Goal: Use online tool/utility

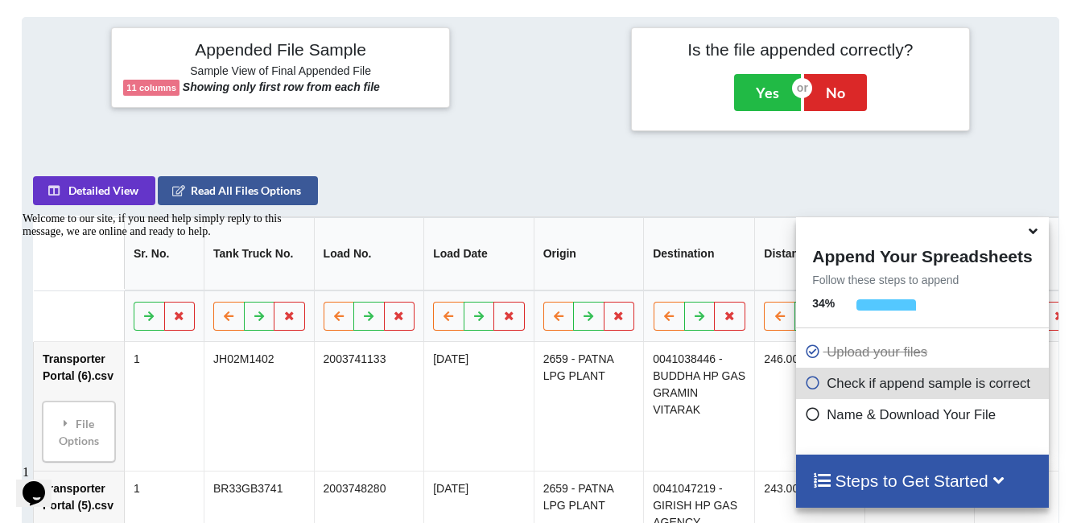
scroll to position [169, 0]
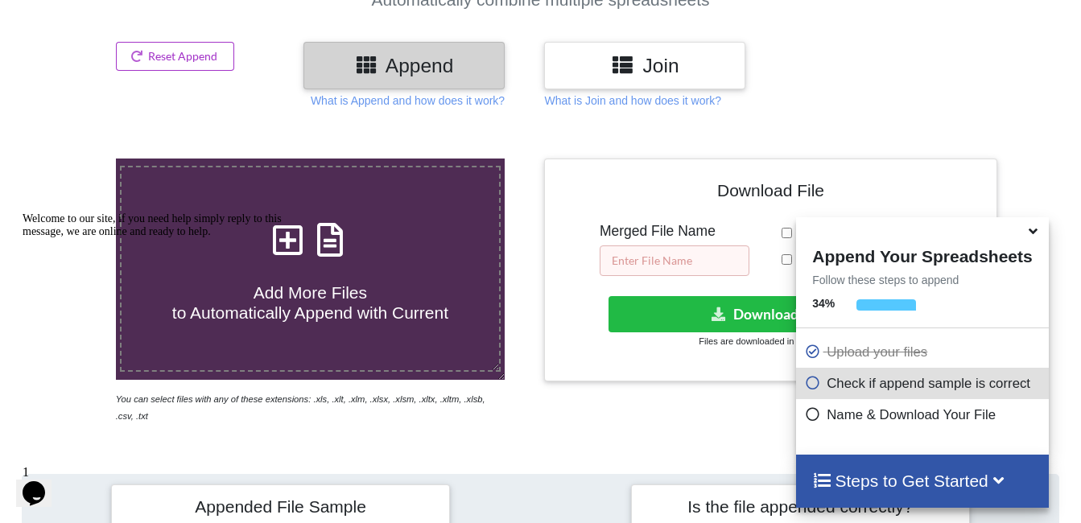
click at [694, 266] on input "text" at bounding box center [674, 260] width 150 height 31
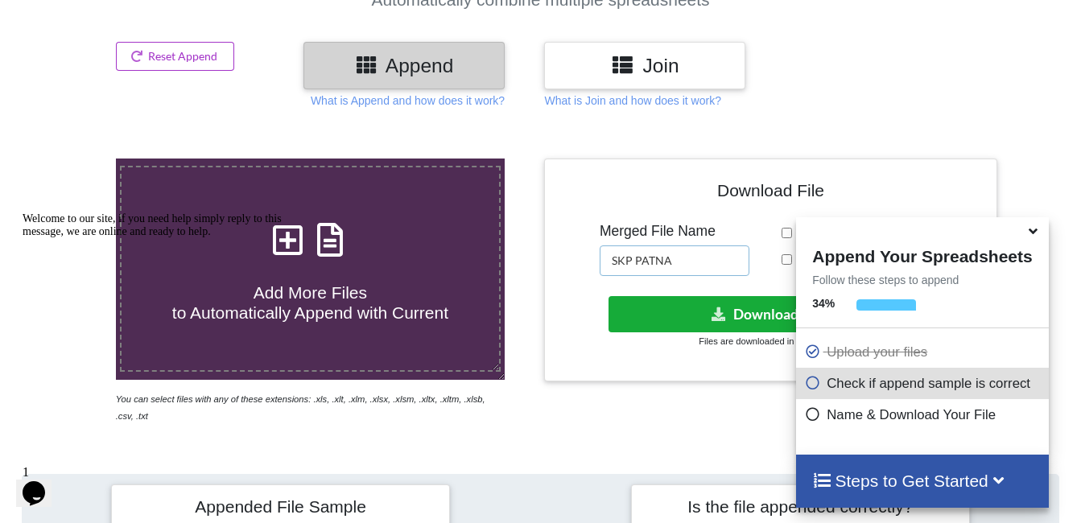
type input "SKP PATNA"
click at [713, 304] on button "Download File" at bounding box center [768, 314] width 321 height 36
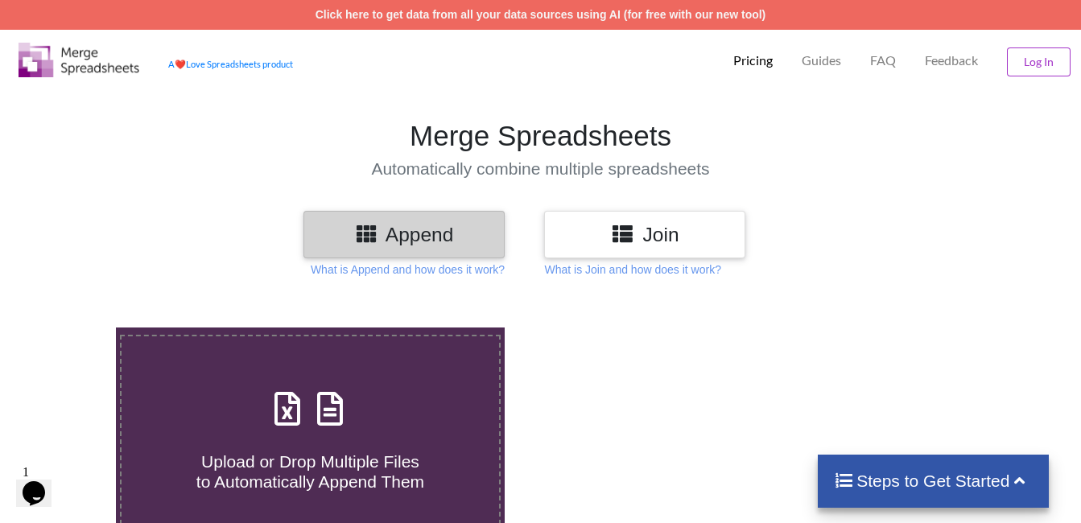
type input "C:\fakepath\Transporter Portal (1).csv"
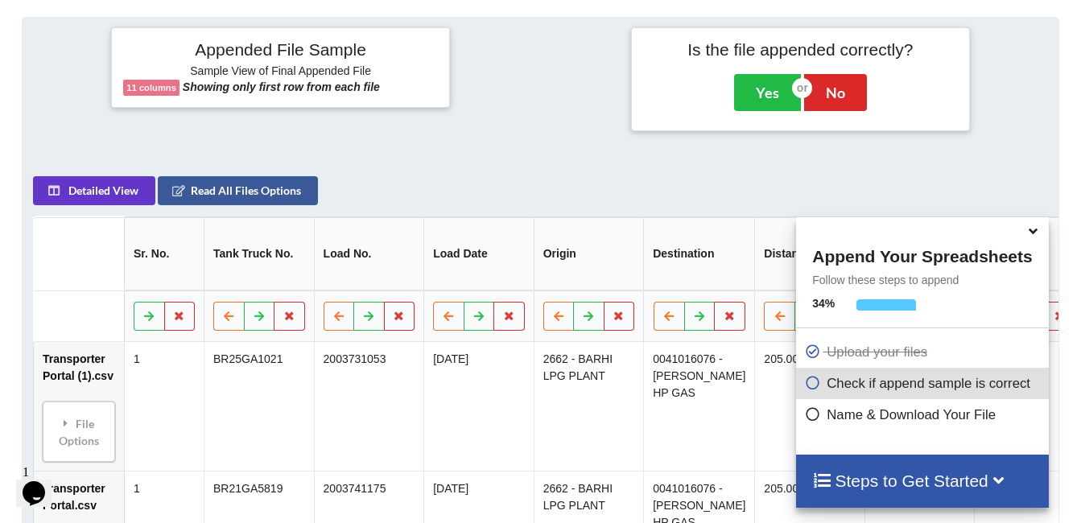
scroll to position [169, 0]
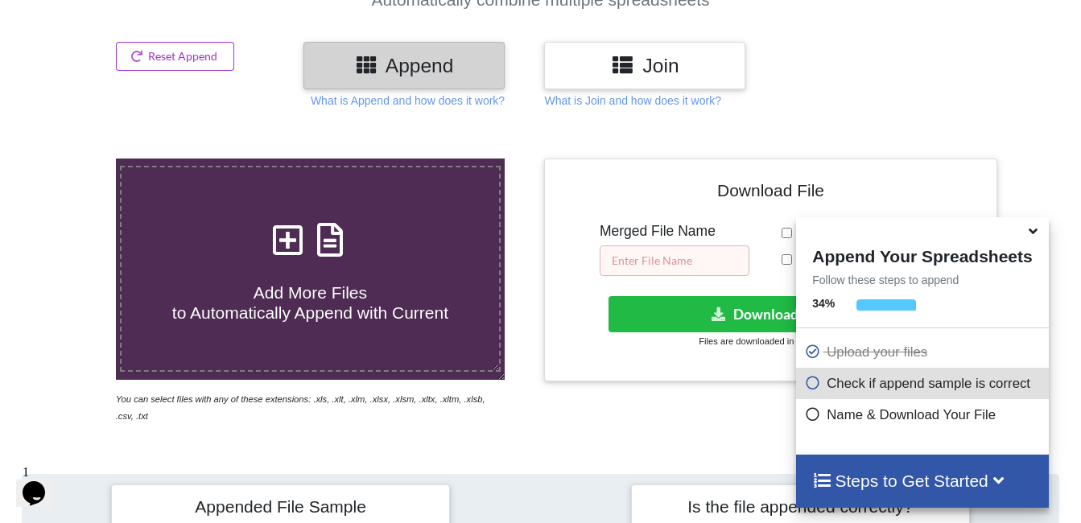
click at [670, 262] on input "text" at bounding box center [674, 260] width 150 height 31
type input "s"
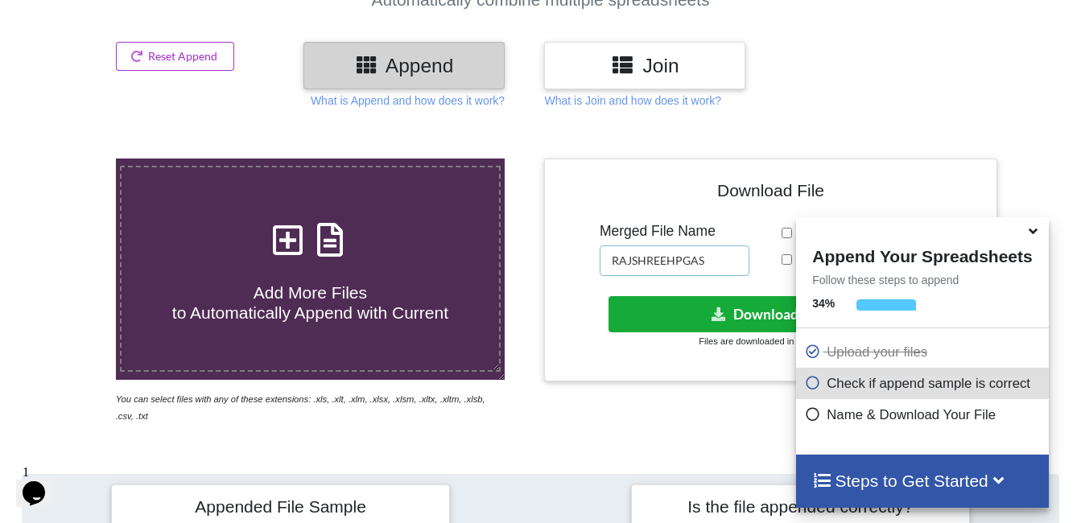
type input "RAJSHREEHPGAS"
click at [715, 312] on icon at bounding box center [719, 313] width 17 height 12
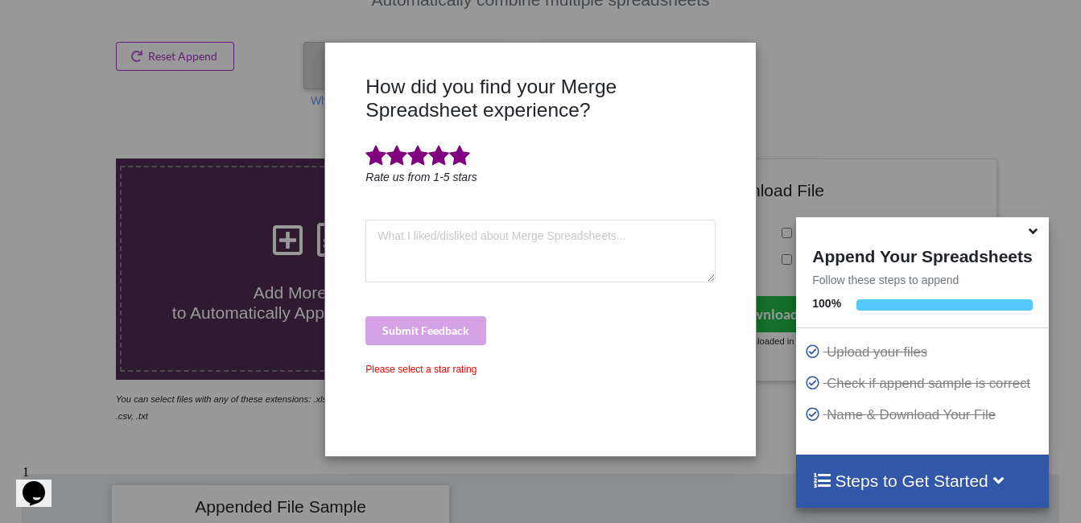
click at [463, 152] on span at bounding box center [459, 156] width 21 height 23
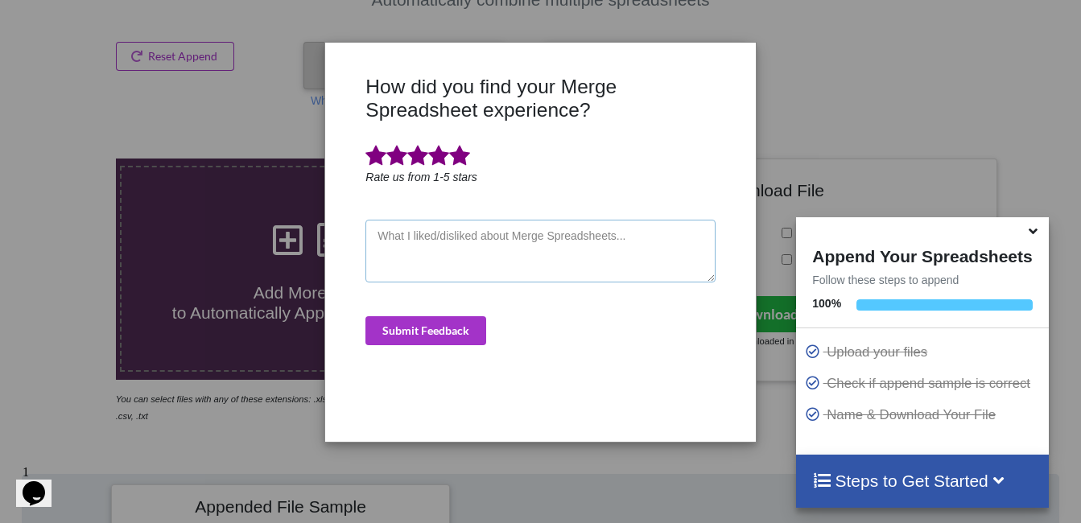
click at [513, 265] on textarea at bounding box center [539, 251] width 349 height 63
type textarea "KOMAL"
click at [418, 335] on button "Submit Feedback" at bounding box center [425, 330] width 121 height 29
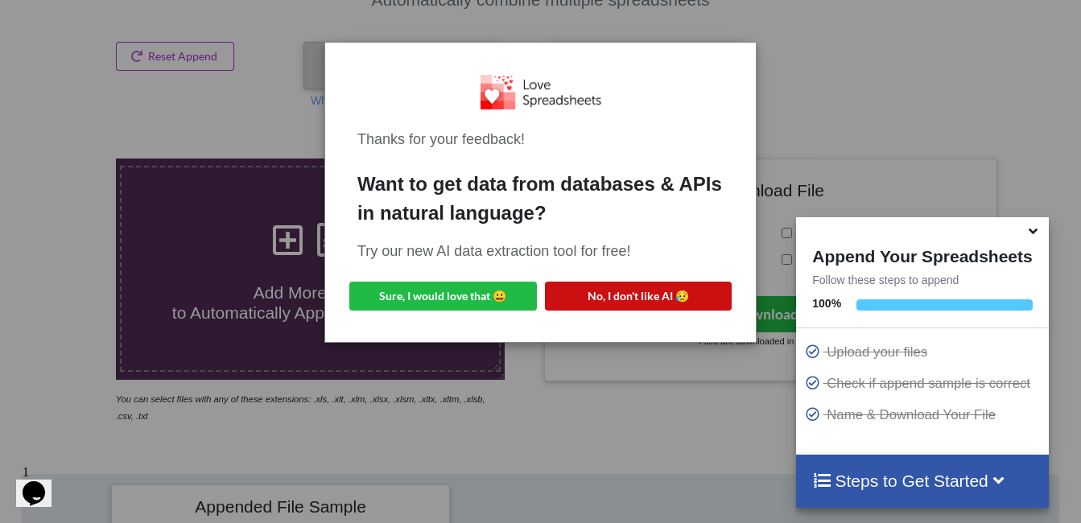
click at [574, 295] on button "No, I don't like AI 😥" at bounding box center [638, 296] width 187 height 29
